Goal: Task Accomplishment & Management: Use online tool/utility

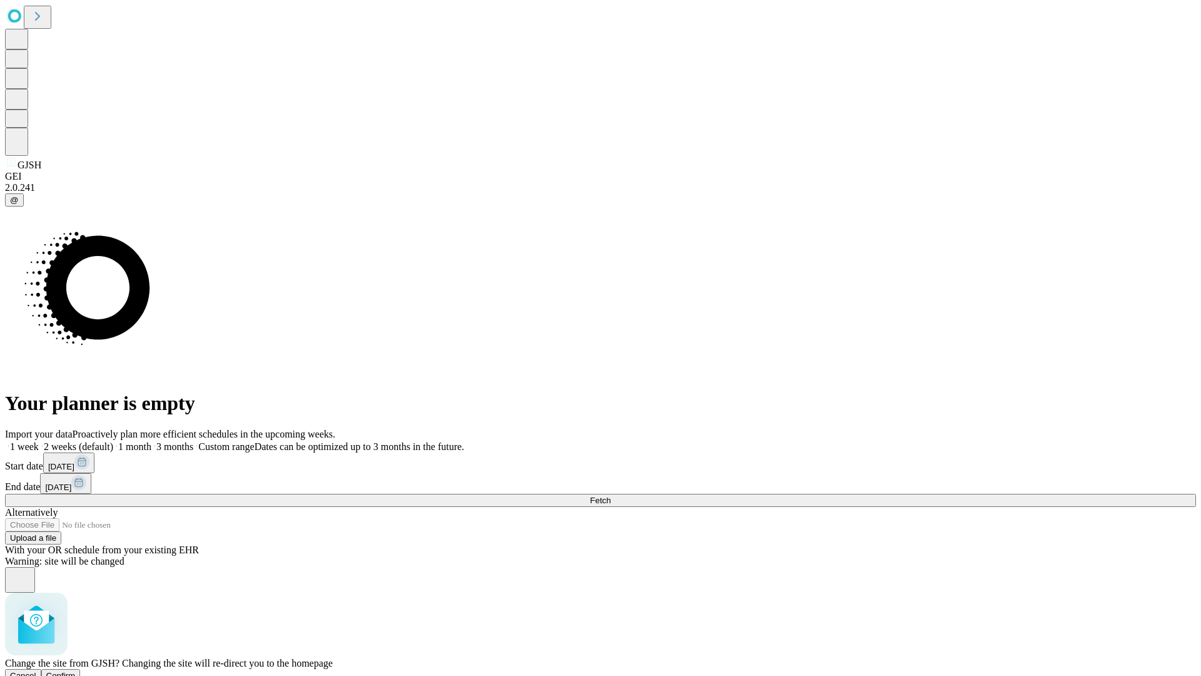
click at [76, 671] on span "Confirm" at bounding box center [60, 675] width 29 height 9
click at [39, 441] on label "1 week" at bounding box center [22, 446] width 34 height 11
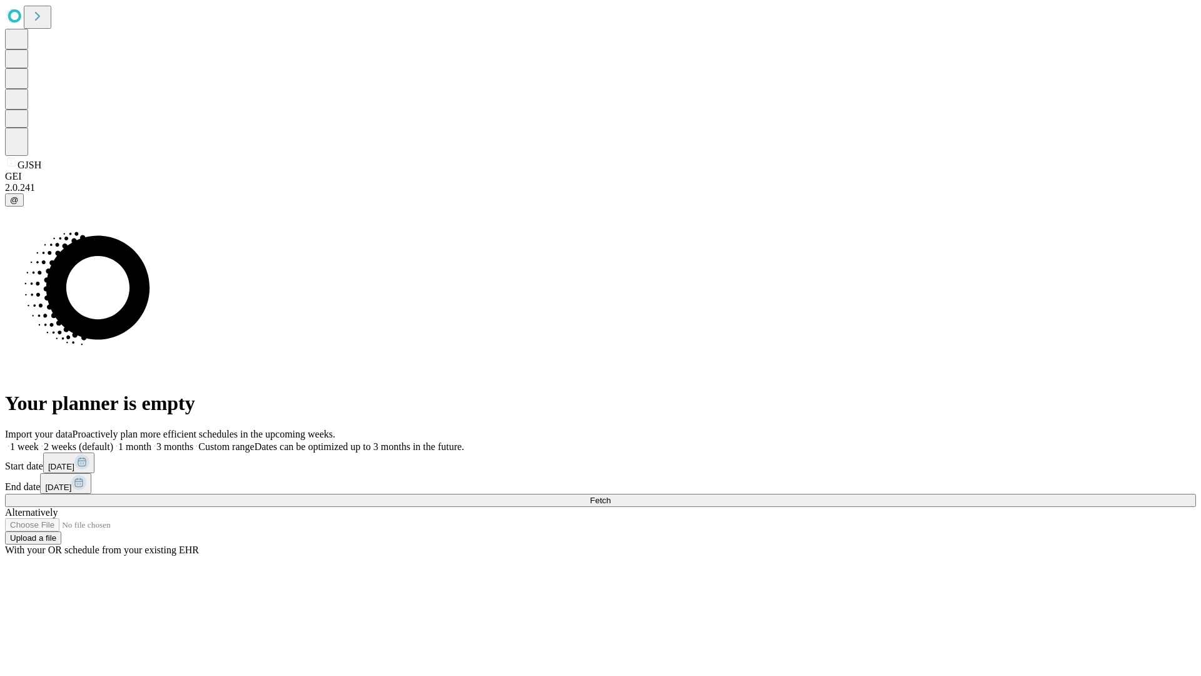
click at [611, 496] on span "Fetch" at bounding box center [600, 500] width 21 height 9
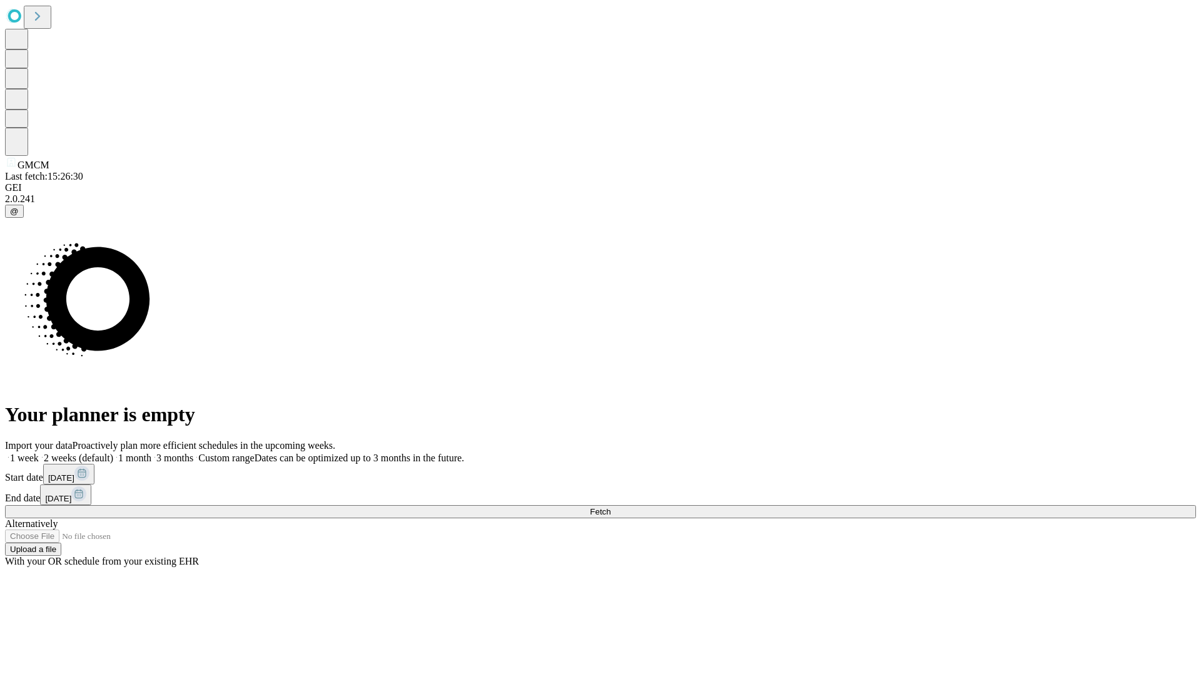
click at [39, 452] on label "1 week" at bounding box center [22, 457] width 34 height 11
click at [611, 507] on span "Fetch" at bounding box center [600, 511] width 21 height 9
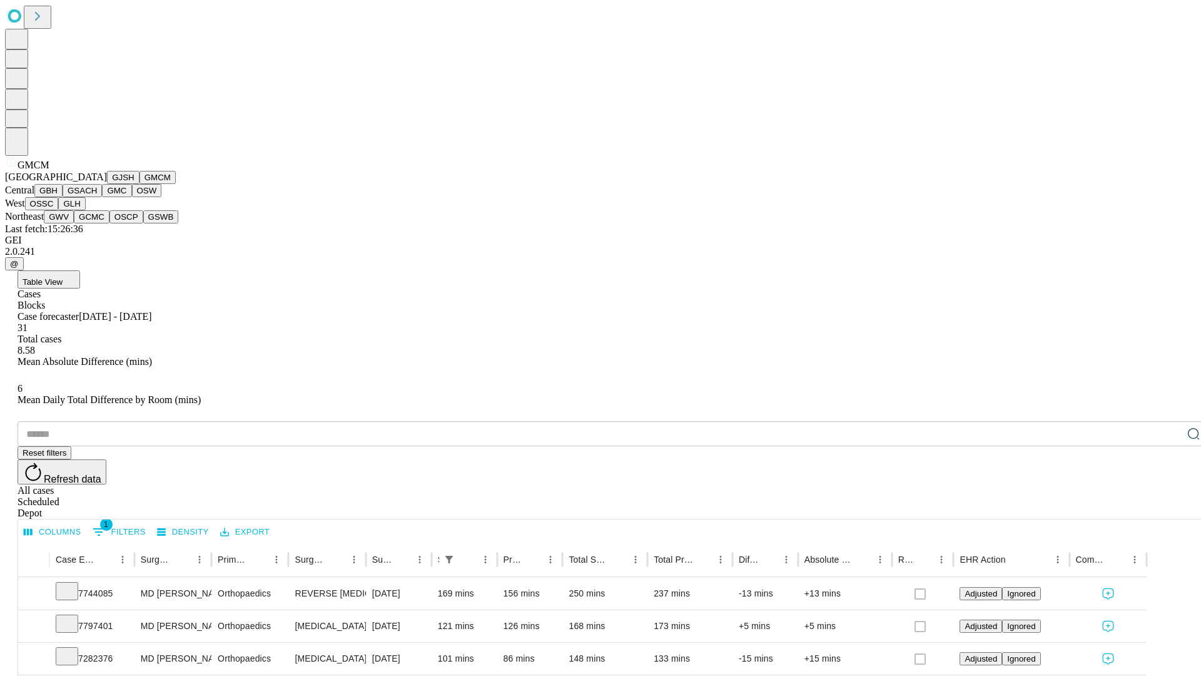
click at [63, 197] on button "GBH" at bounding box center [48, 190] width 28 height 13
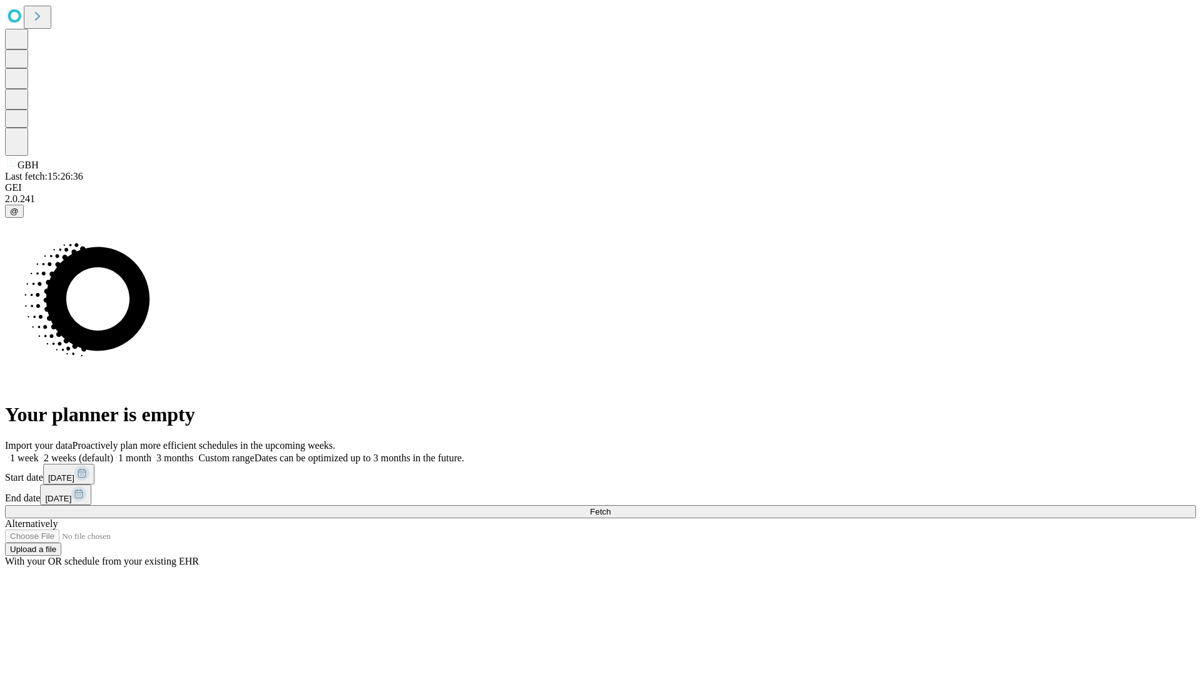
click at [39, 452] on label "1 week" at bounding box center [22, 457] width 34 height 11
click at [611, 507] on span "Fetch" at bounding box center [600, 511] width 21 height 9
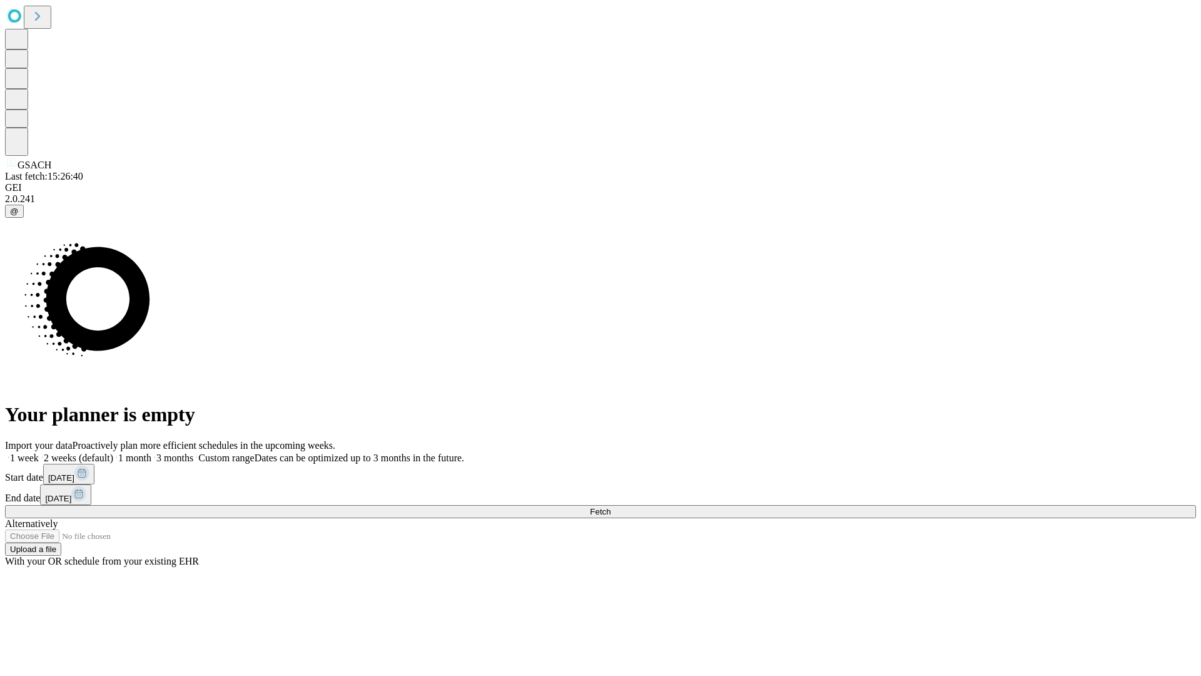
click at [39, 452] on label "1 week" at bounding box center [22, 457] width 34 height 11
click at [611, 507] on span "Fetch" at bounding box center [600, 511] width 21 height 9
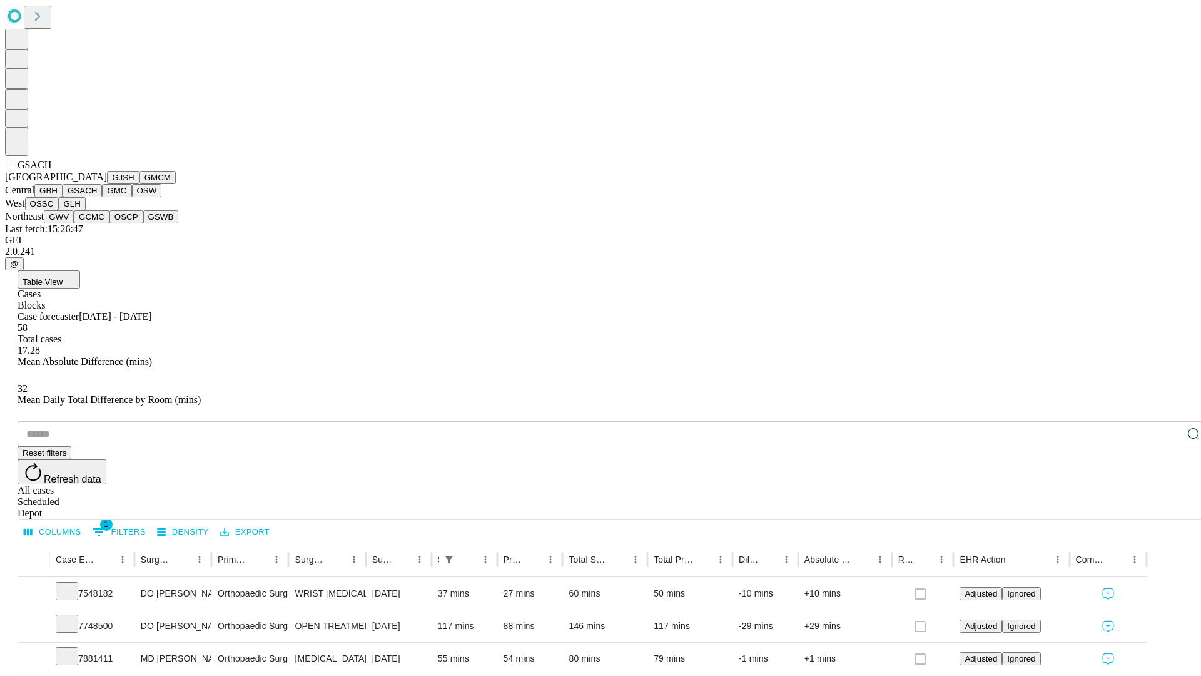
click at [102, 197] on button "GMC" at bounding box center [116, 190] width 29 height 13
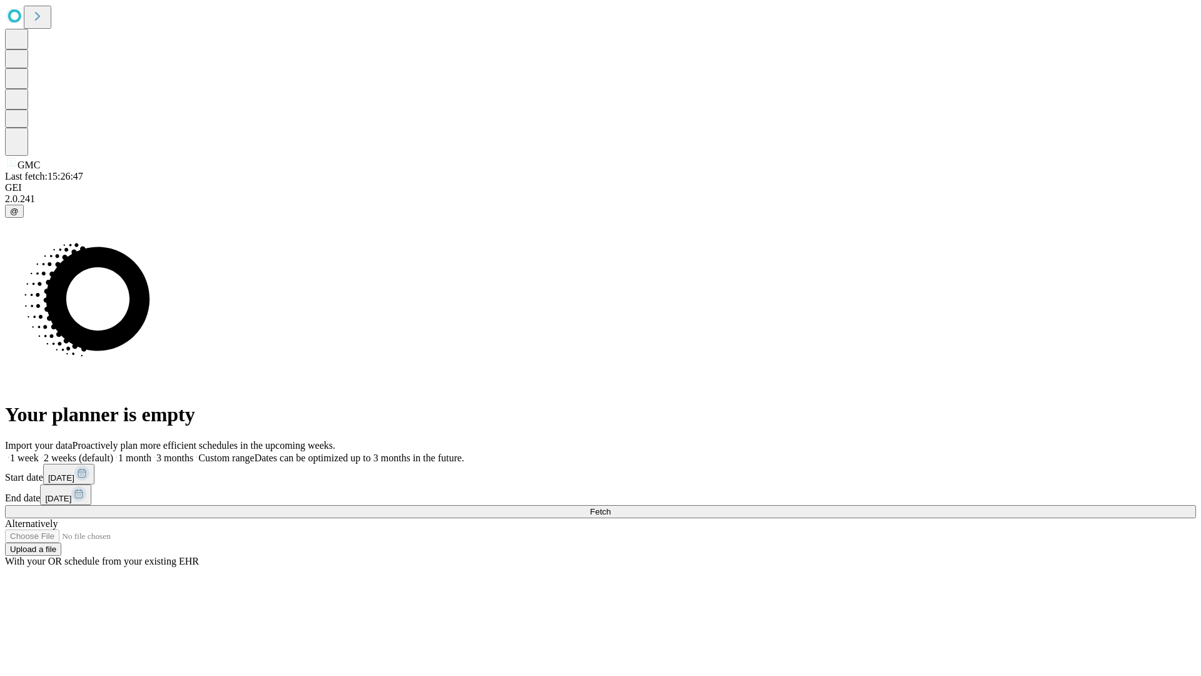
click at [39, 452] on label "1 week" at bounding box center [22, 457] width 34 height 11
click at [611, 507] on span "Fetch" at bounding box center [600, 511] width 21 height 9
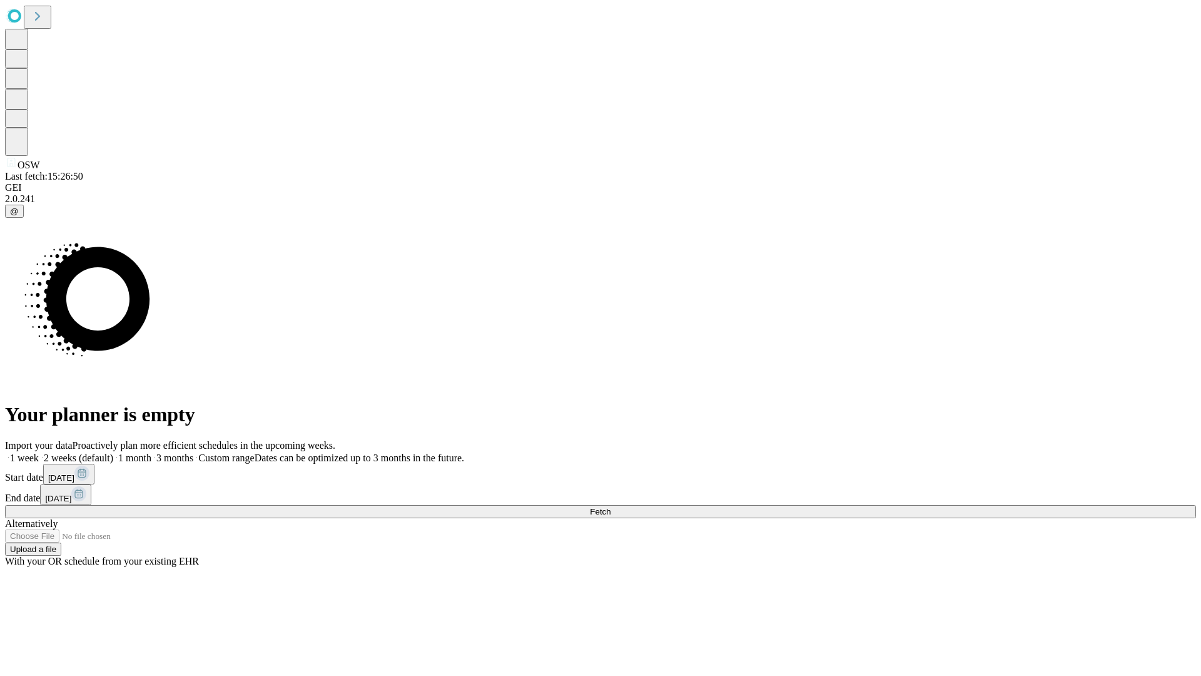
click at [39, 452] on label "1 week" at bounding box center [22, 457] width 34 height 11
click at [611, 507] on span "Fetch" at bounding box center [600, 511] width 21 height 9
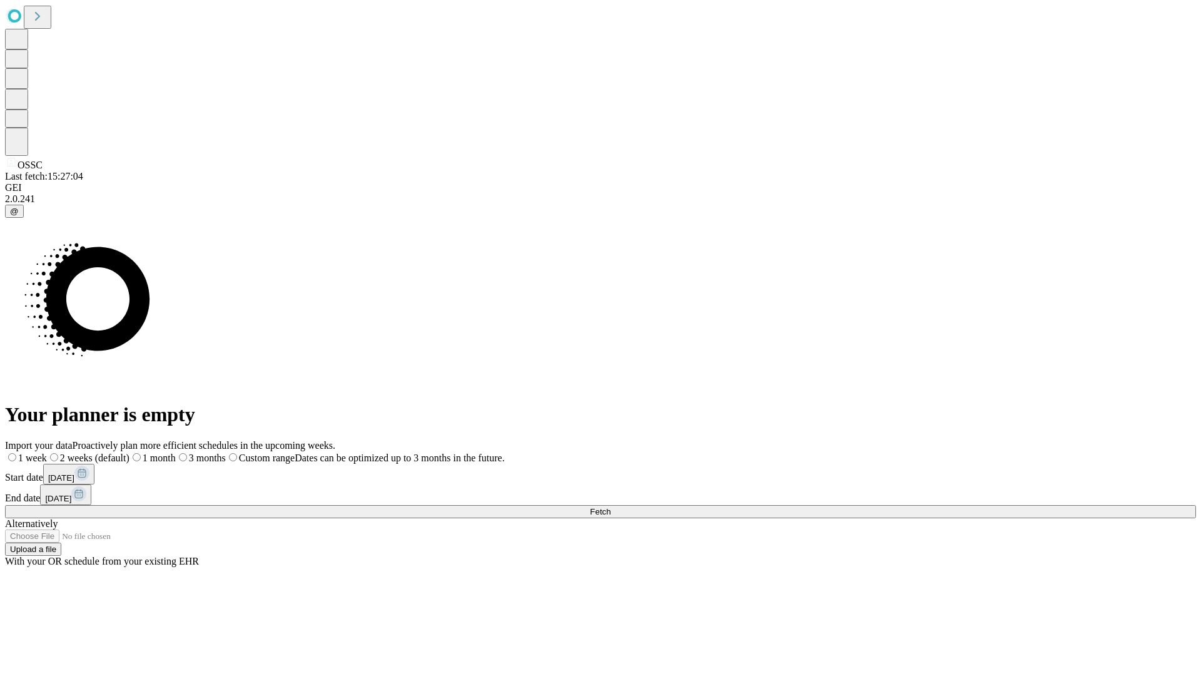
click at [47, 452] on label "1 week" at bounding box center [26, 457] width 42 height 11
click at [611, 507] on span "Fetch" at bounding box center [600, 511] width 21 height 9
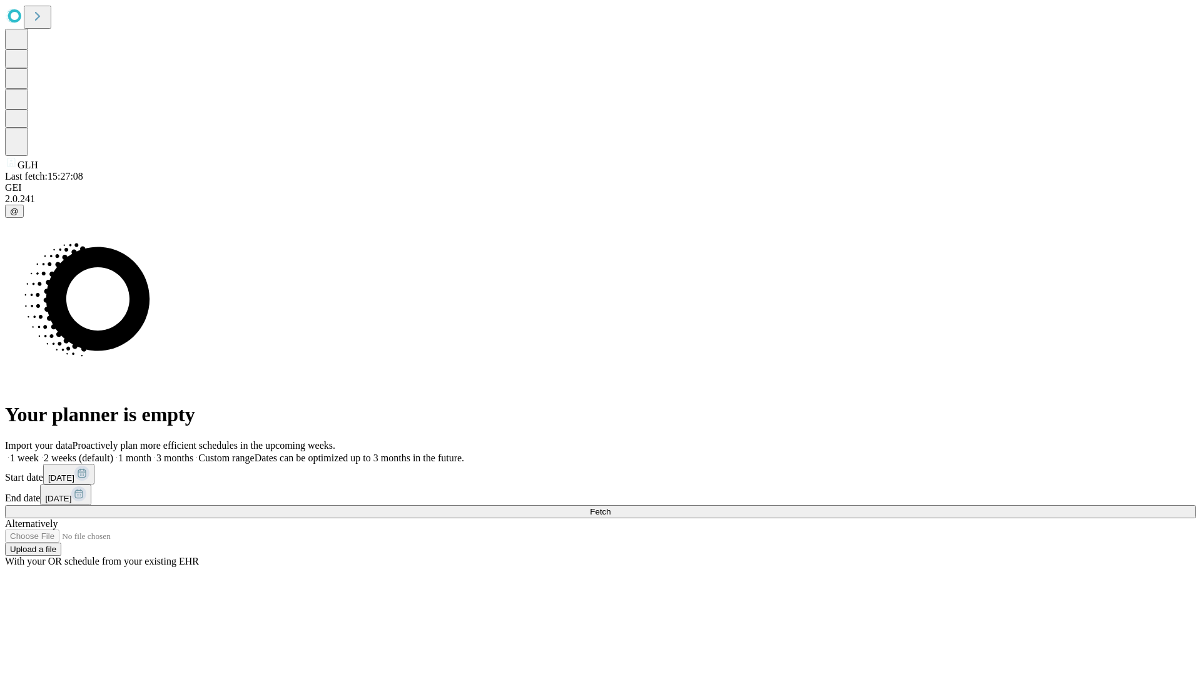
click at [39, 452] on label "1 week" at bounding box center [22, 457] width 34 height 11
click at [611, 507] on span "Fetch" at bounding box center [600, 511] width 21 height 9
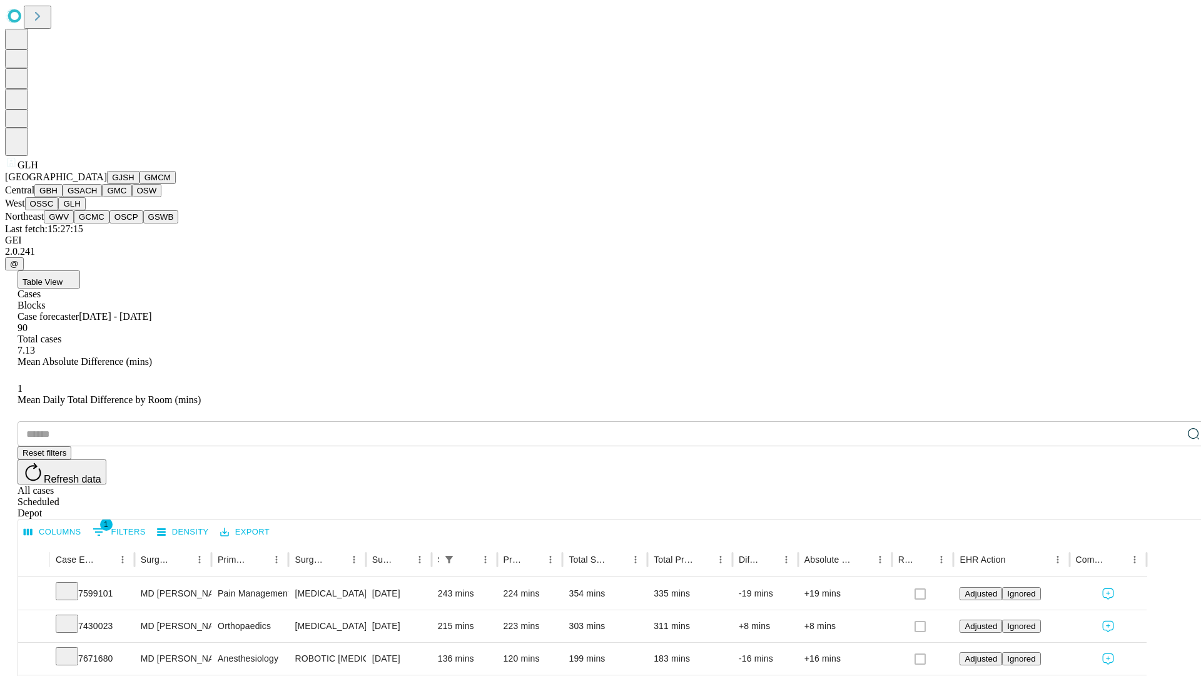
click at [74, 223] on button "GWV" at bounding box center [59, 216] width 30 height 13
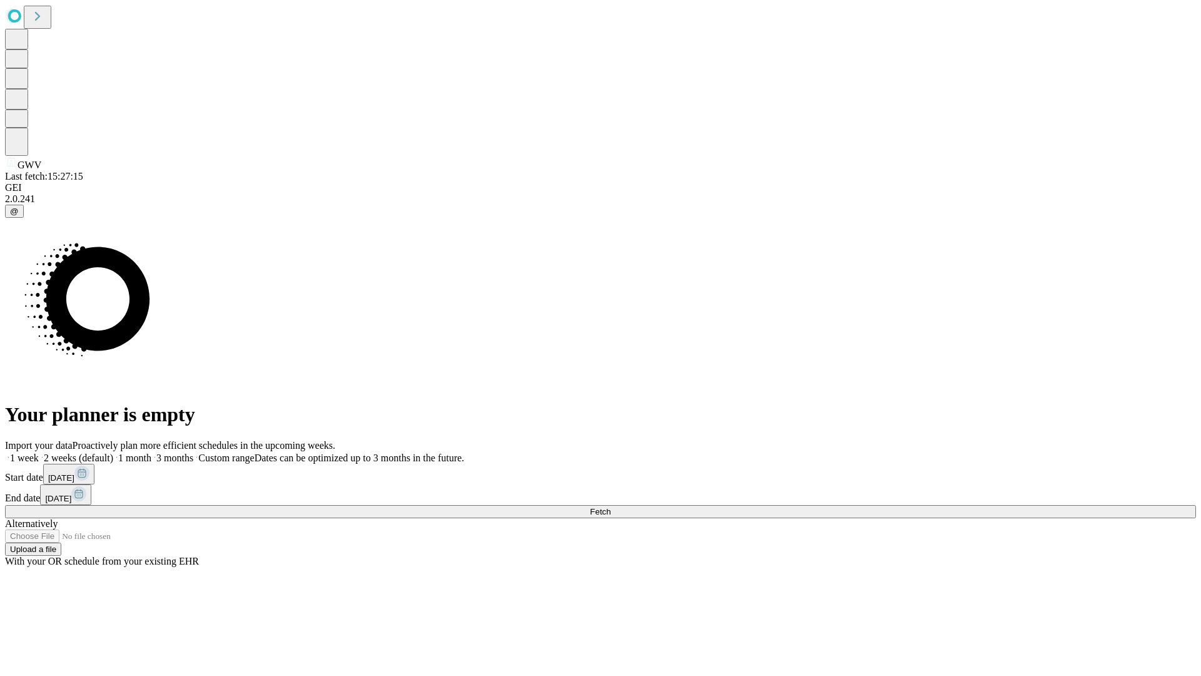
click at [39, 452] on label "1 week" at bounding box center [22, 457] width 34 height 11
click at [611, 507] on span "Fetch" at bounding box center [600, 511] width 21 height 9
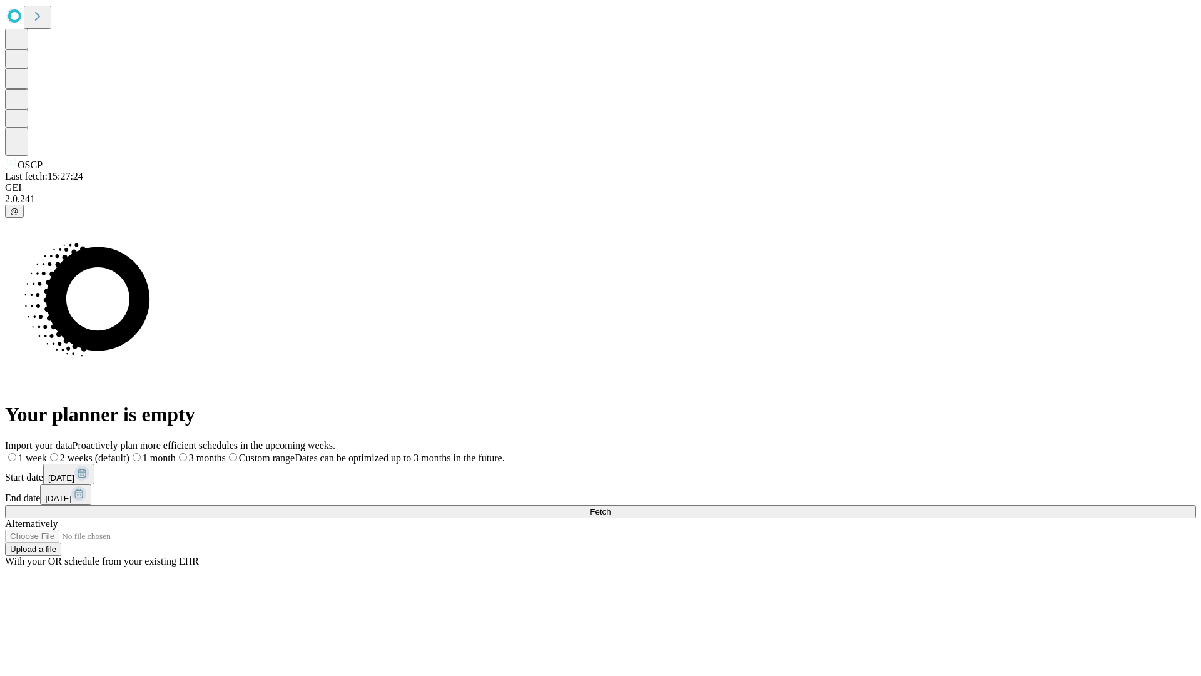
click at [611, 507] on span "Fetch" at bounding box center [600, 511] width 21 height 9
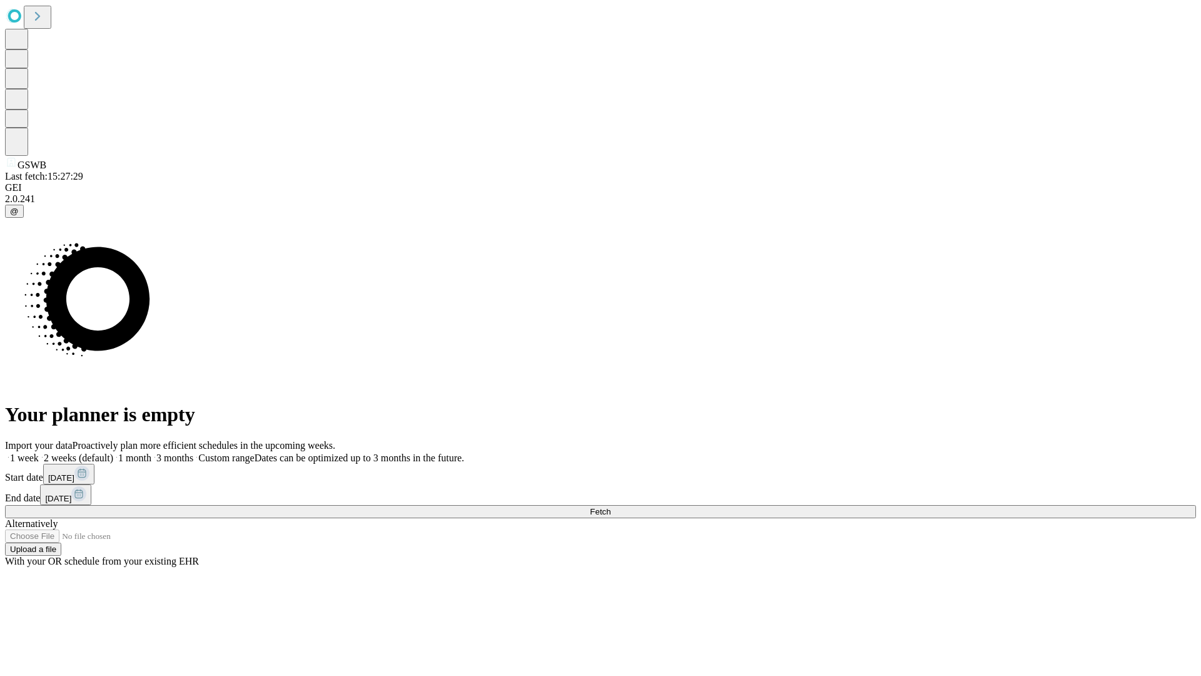
click at [39, 452] on label "1 week" at bounding box center [22, 457] width 34 height 11
click at [611, 507] on span "Fetch" at bounding box center [600, 511] width 21 height 9
